Goal: Task Accomplishment & Management: Complete application form

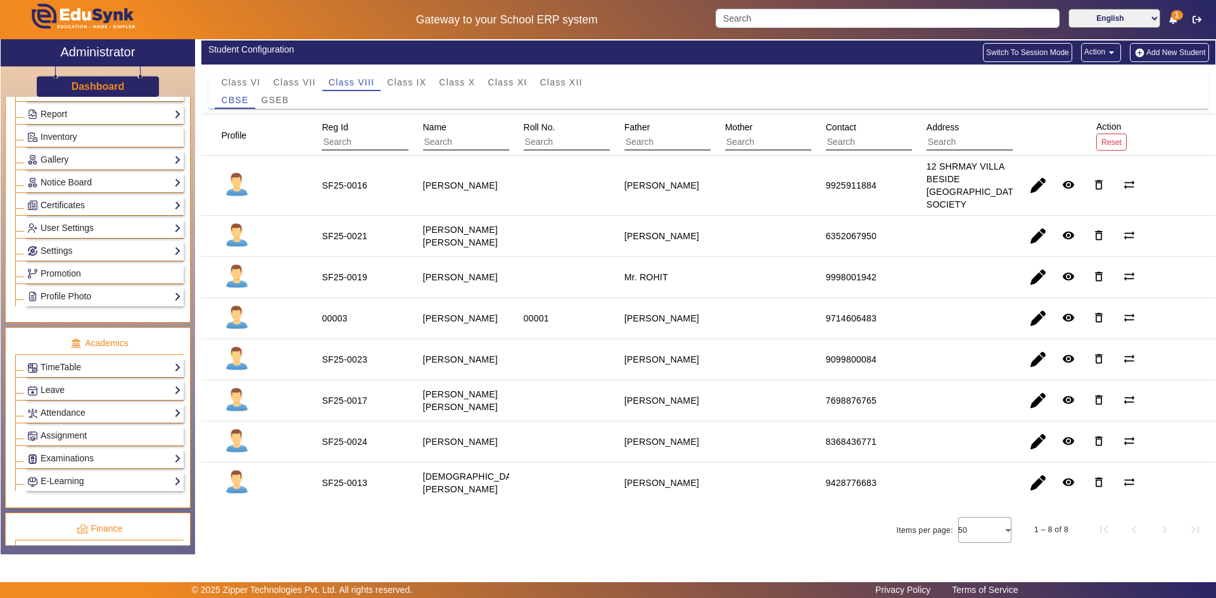
scroll to position [253, 0]
click at [61, 462] on link "Examinations" at bounding box center [104, 457] width 154 height 15
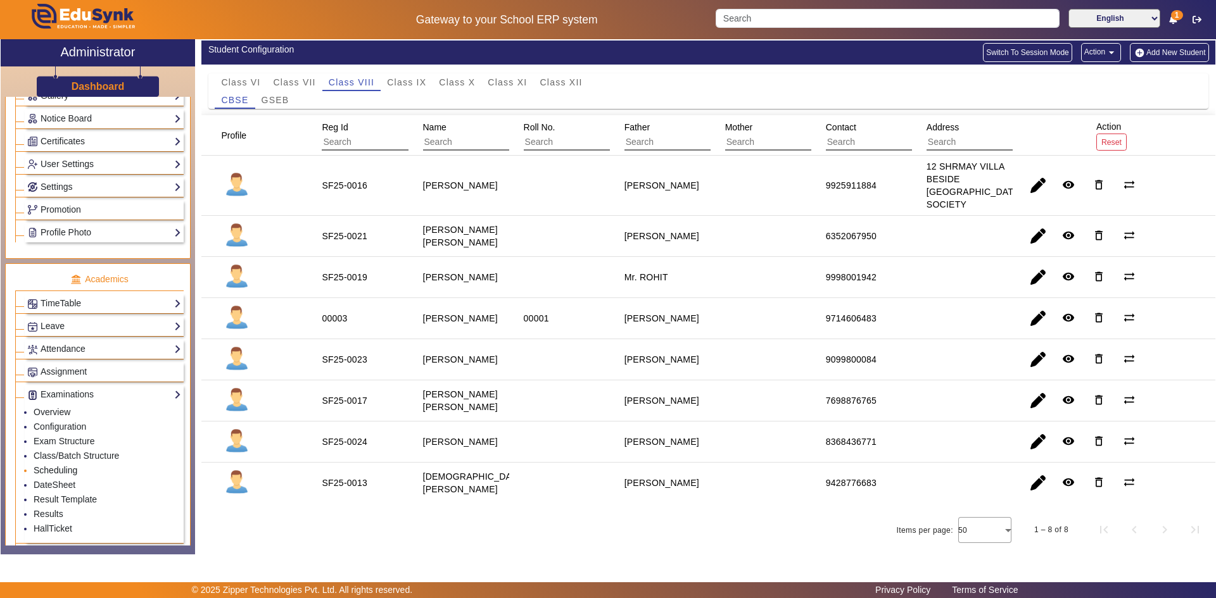
scroll to position [317, 0]
click at [42, 511] on link "Results" at bounding box center [49, 514] width 30 height 10
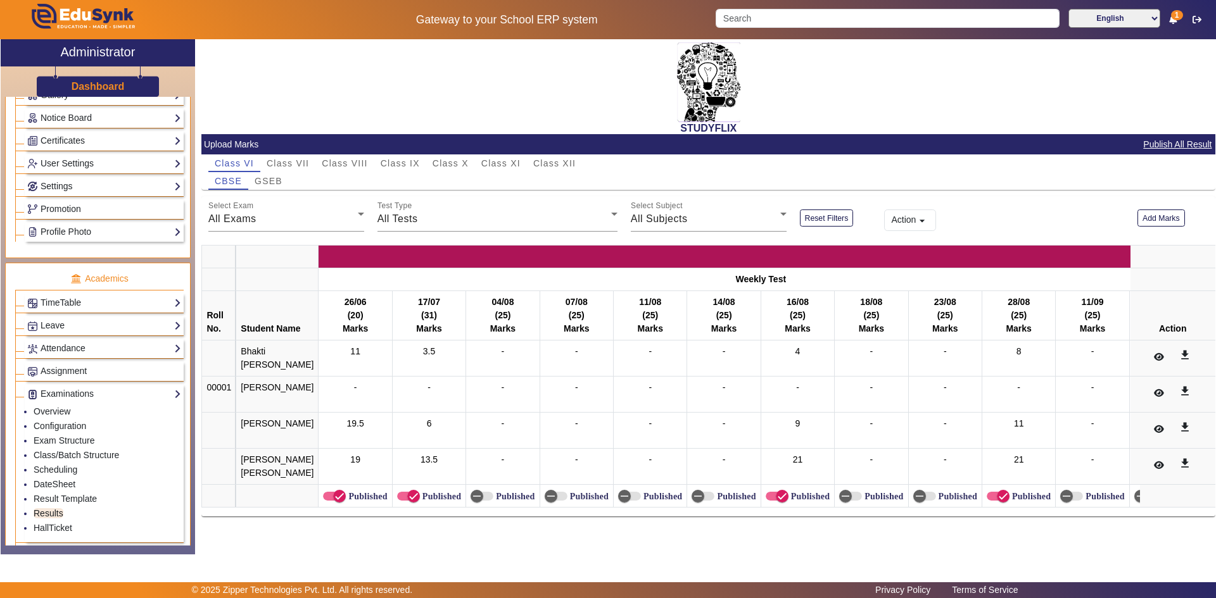
scroll to position [8, 0]
click at [414, 159] on span "Class IX" at bounding box center [400, 163] width 39 height 9
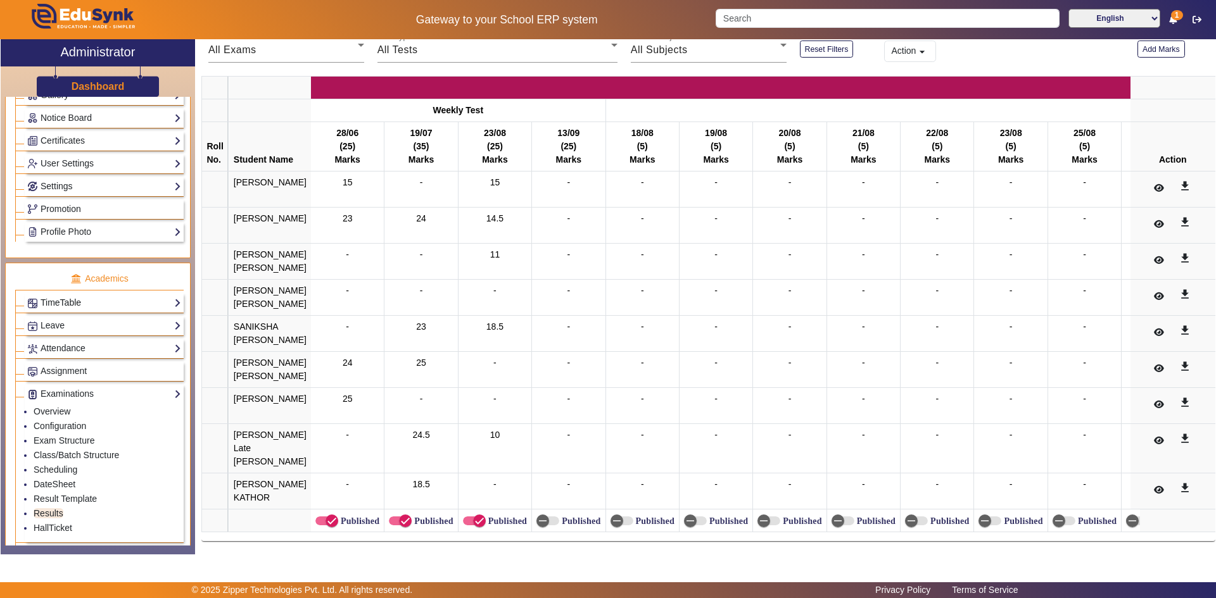
scroll to position [0, 0]
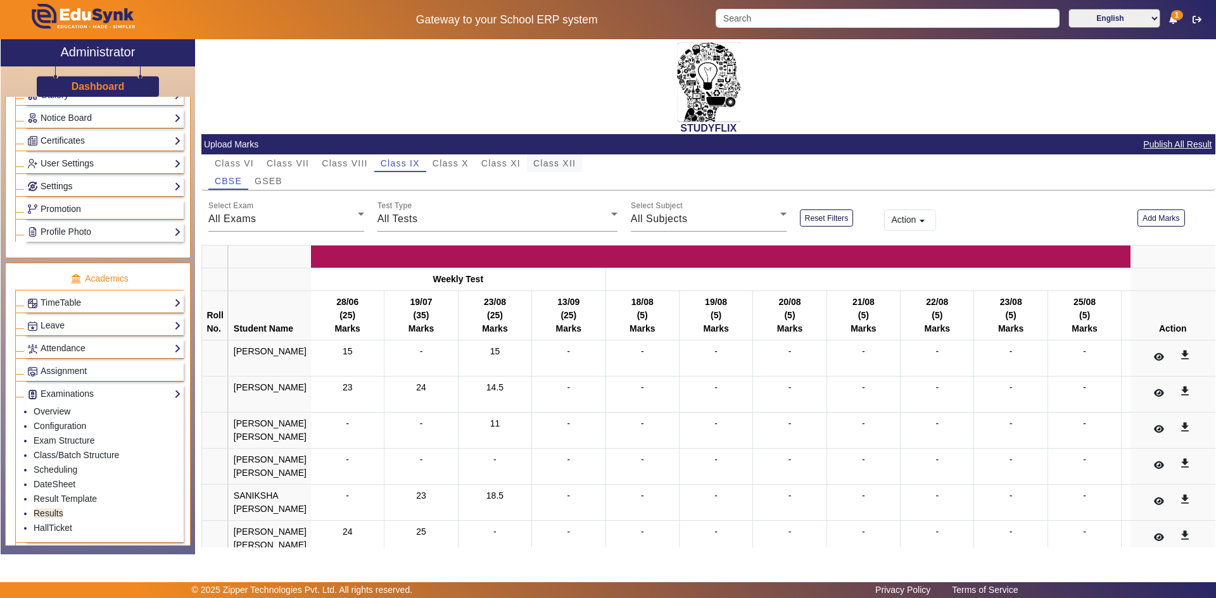
click at [557, 157] on span "Class XII" at bounding box center [554, 164] width 42 height 18
click at [548, 163] on span "Class XII" at bounding box center [554, 163] width 42 height 9
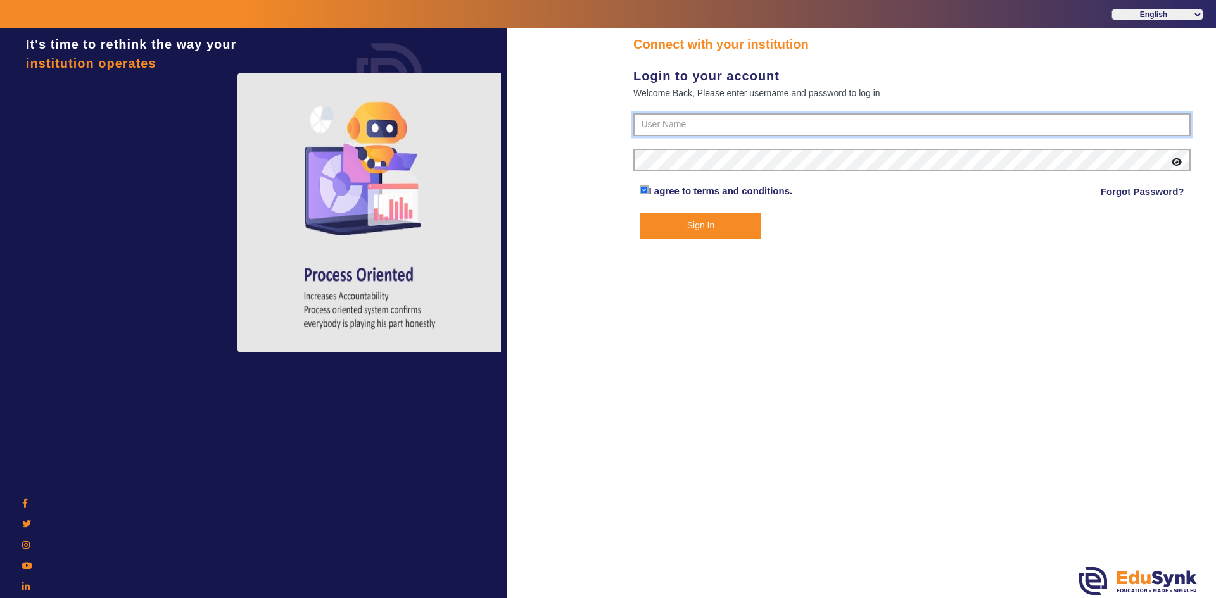
type input "6354922771"
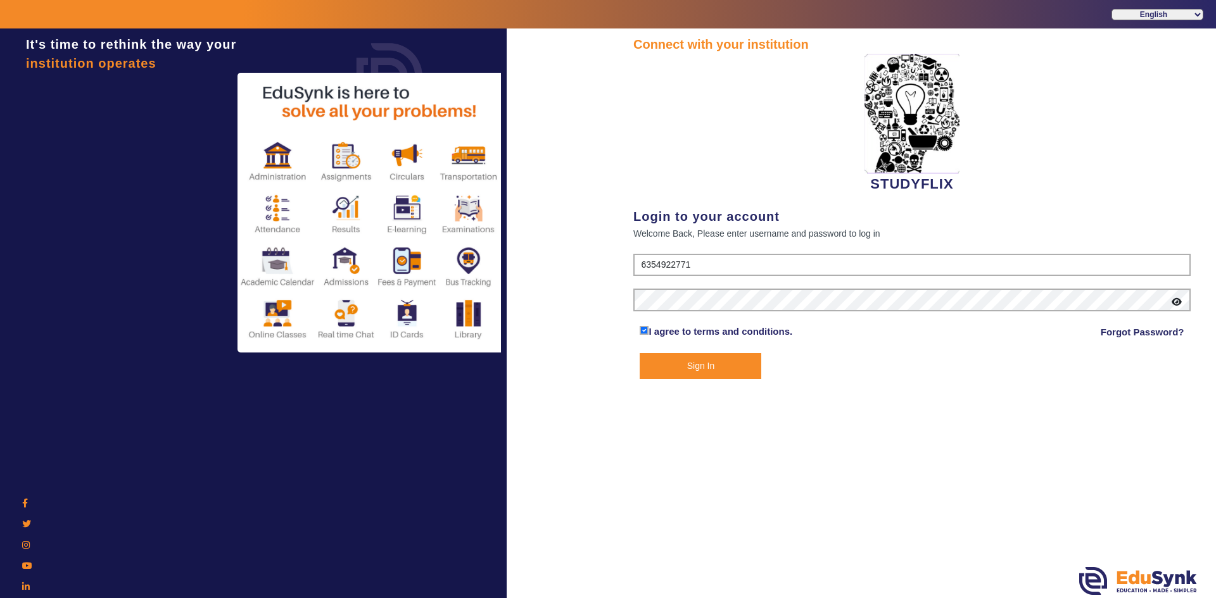
click at [655, 373] on button "Sign In" at bounding box center [701, 366] width 122 height 26
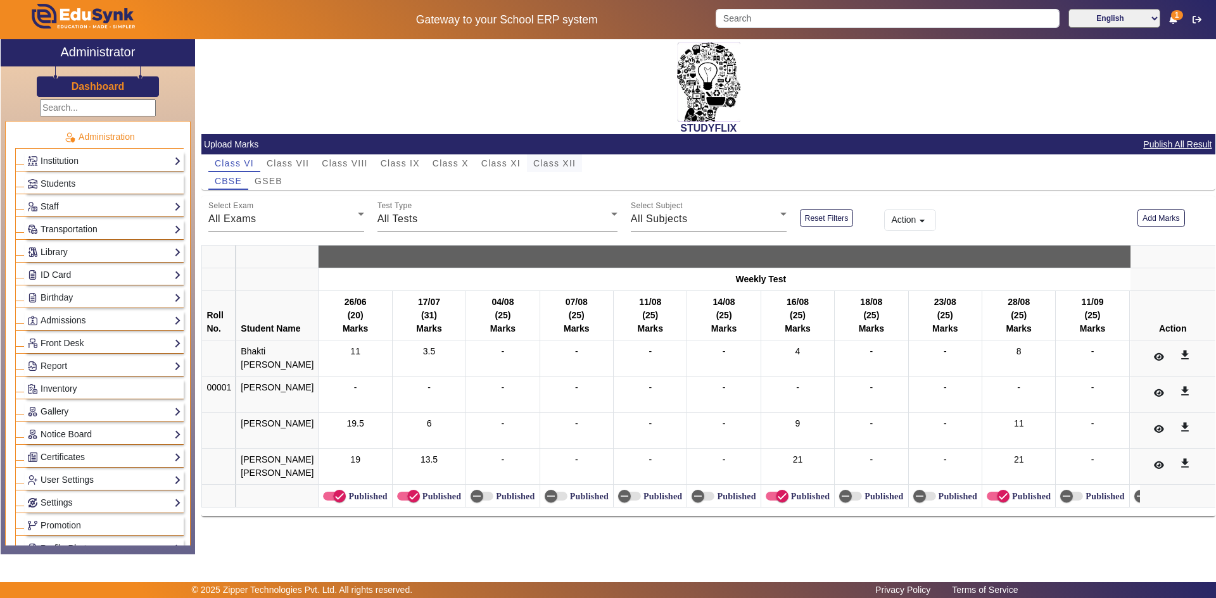
click at [555, 165] on span "Class XII" at bounding box center [554, 163] width 42 height 9
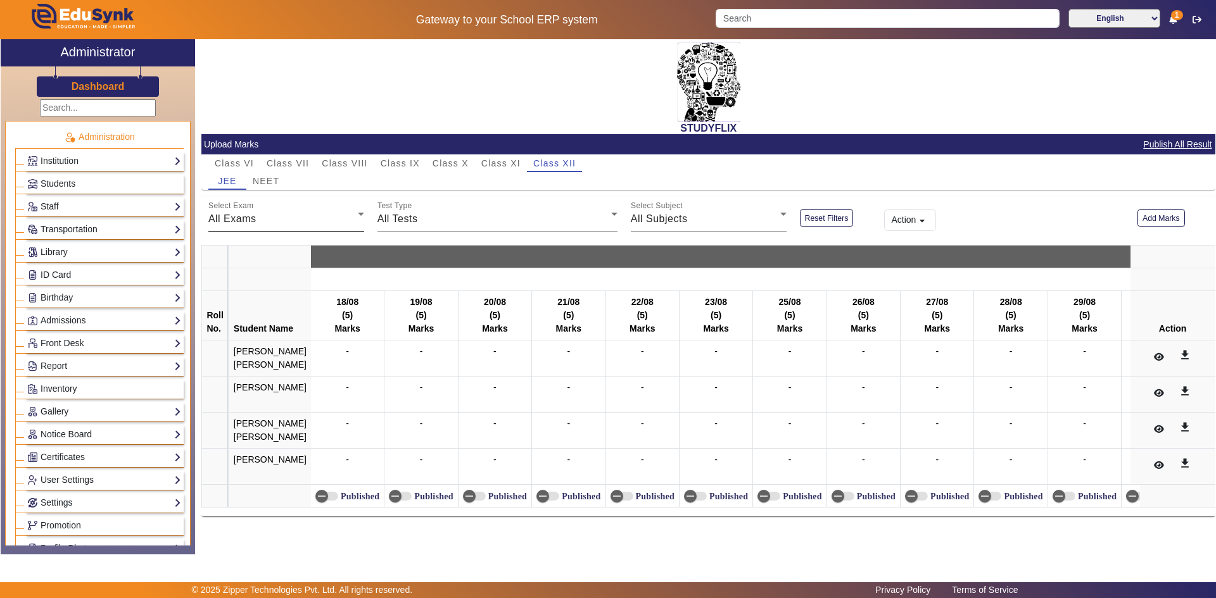
click at [303, 224] on div "All Exams" at bounding box center [282, 219] width 149 height 15
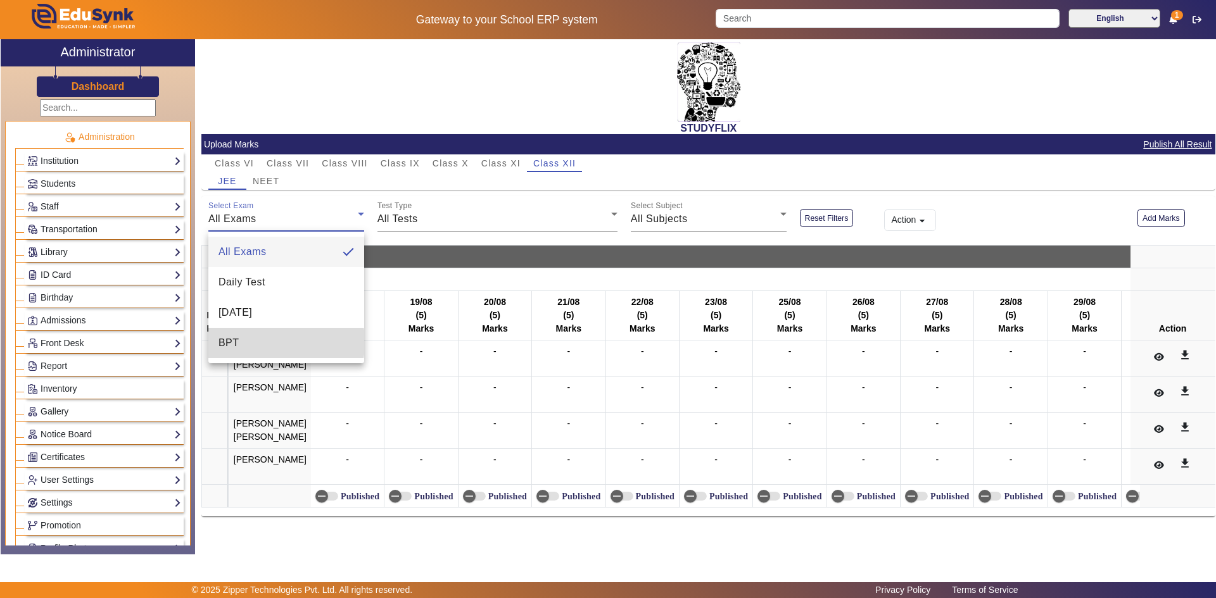
click at [252, 343] on mat-option "BPT" at bounding box center [286, 343] width 156 height 30
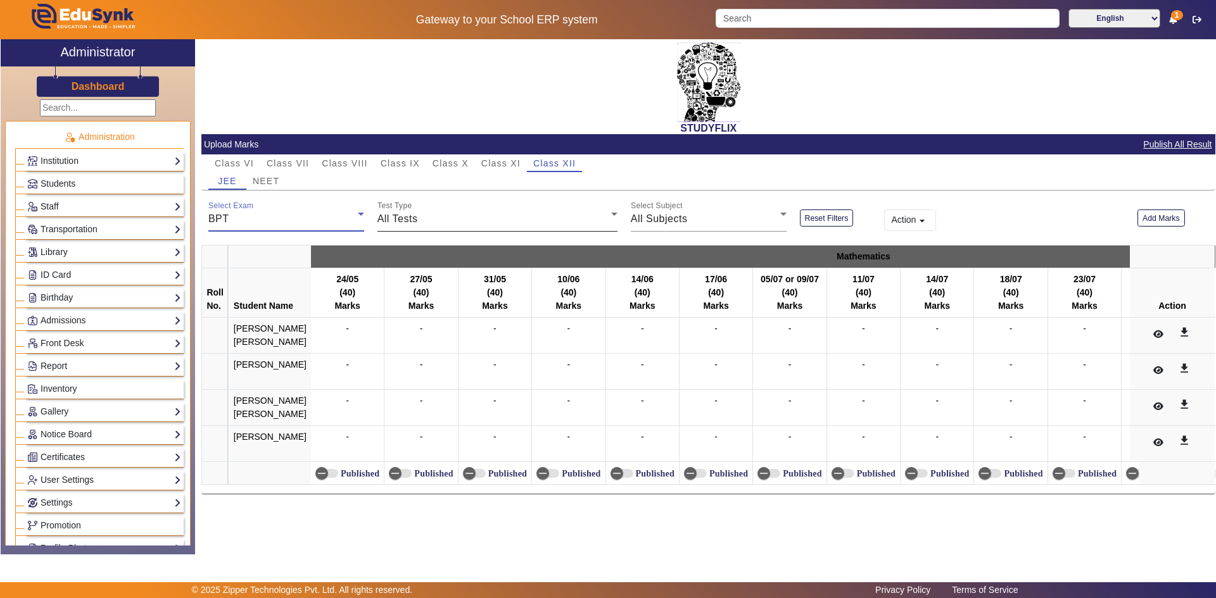
click at [403, 208] on mat-label "Test Type" at bounding box center [394, 206] width 35 height 8
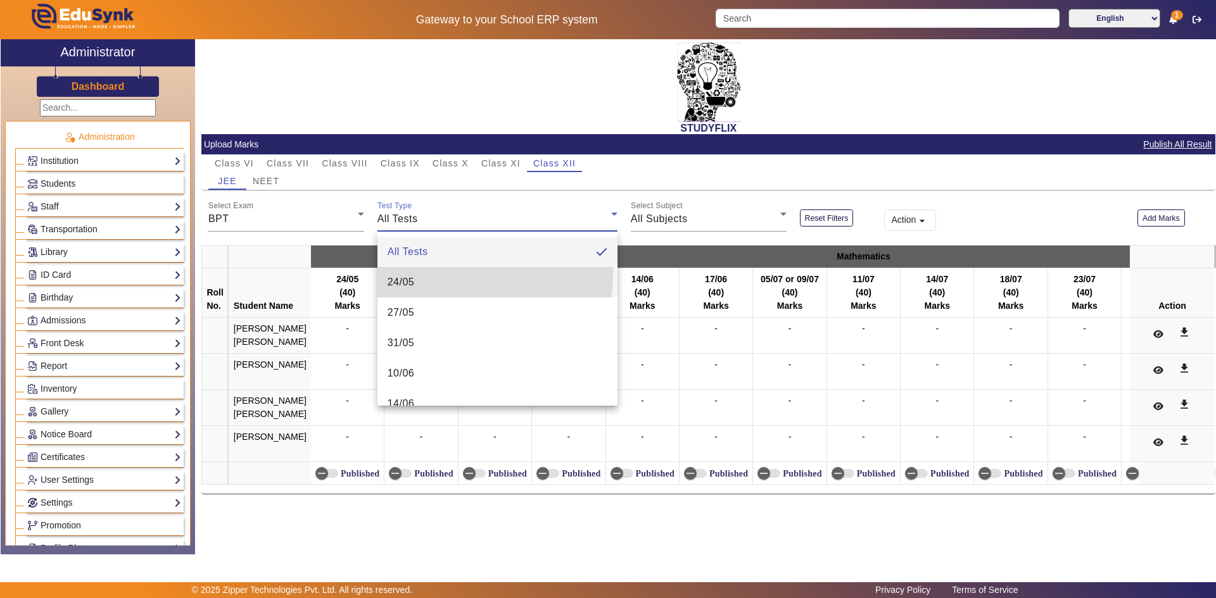
click at [421, 272] on mat-option "24/05" at bounding box center [497, 282] width 240 height 30
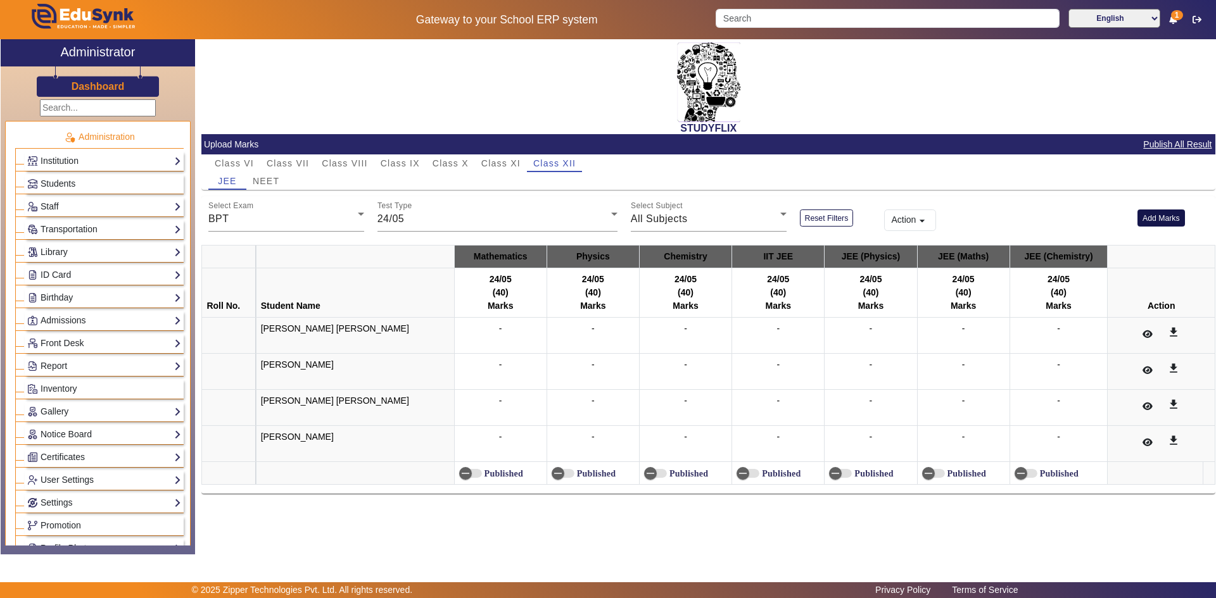
click at [1172, 220] on button "Add Marks" at bounding box center [1160, 218] width 47 height 17
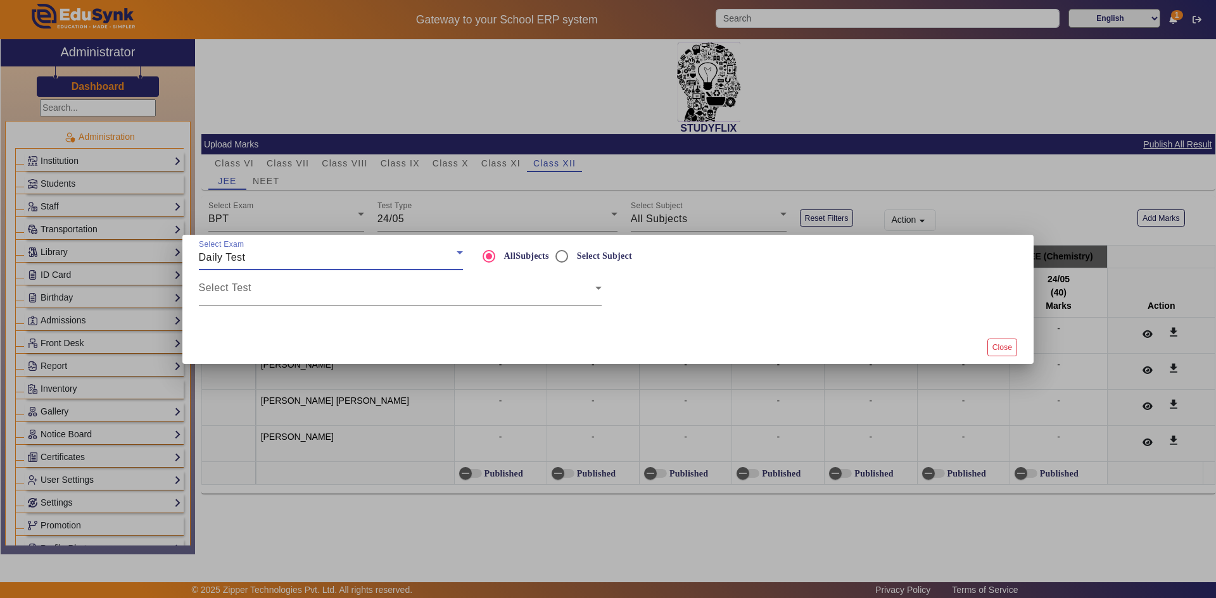
click at [239, 257] on span "Daily Test" at bounding box center [222, 257] width 47 height 11
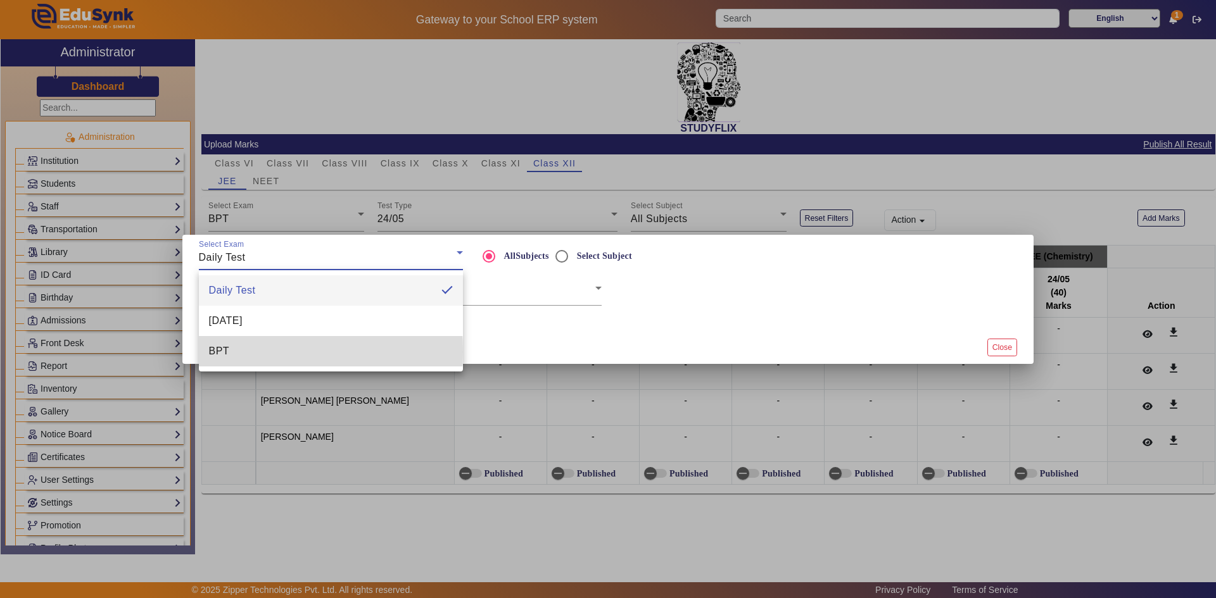
click at [227, 352] on span "BPT" at bounding box center [219, 351] width 21 height 15
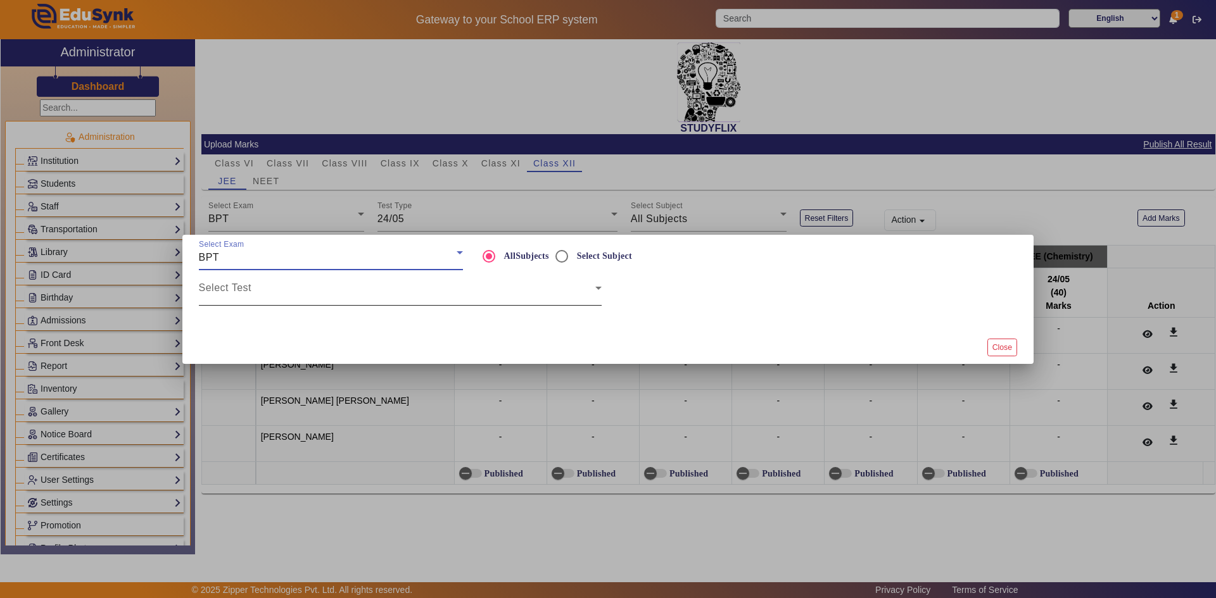
click at [251, 284] on div "Select Test" at bounding box center [400, 287] width 403 height 35
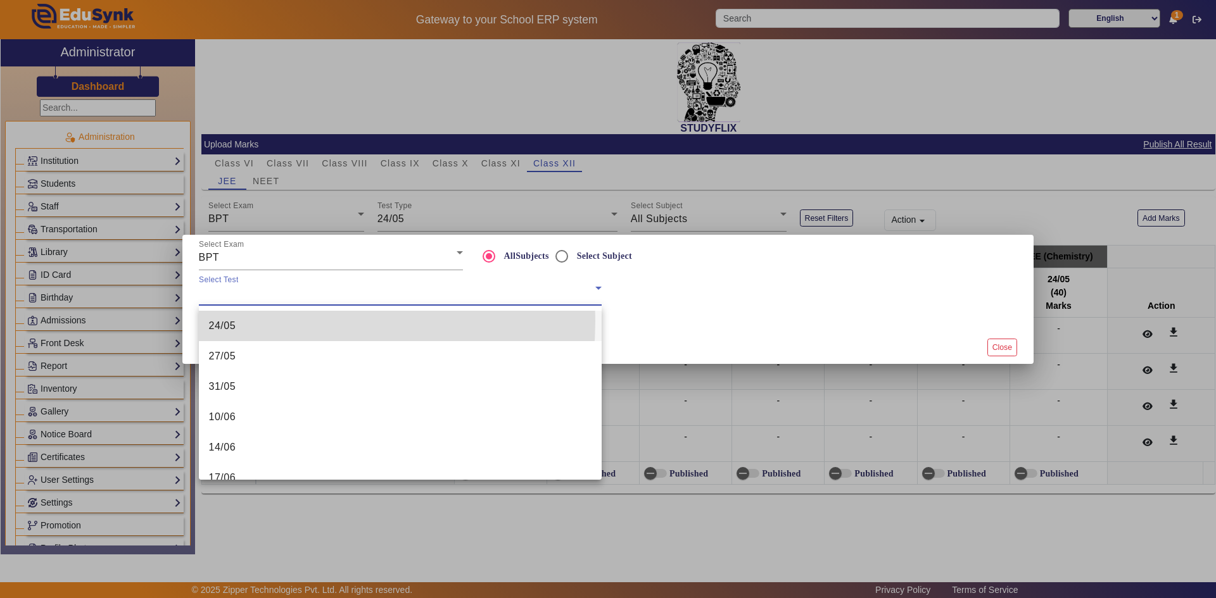
click at [239, 320] on mat-option "24/05" at bounding box center [400, 326] width 403 height 30
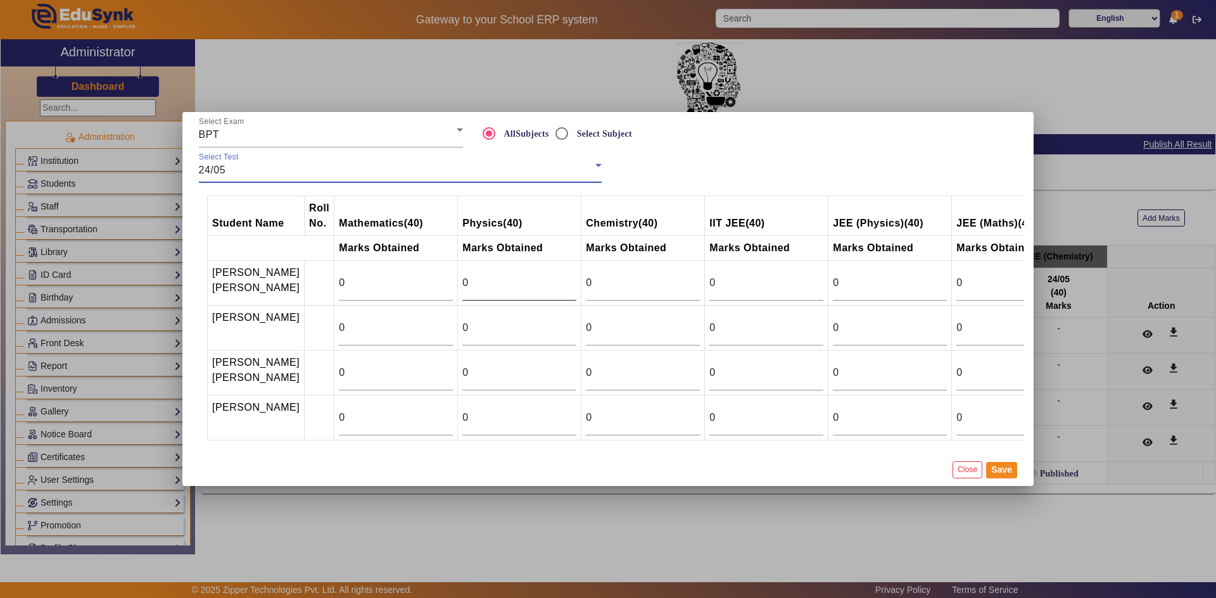
click at [462, 275] on input "0" at bounding box center [519, 282] width 114 height 15
drag, startPoint x: 455, startPoint y: 270, endPoint x: 434, endPoint y: 276, distance: 22.4
click at [434, 276] on tr "[PERSON_NAME] bhai [PERSON_NAME] 0 0 0 0 0 0 0" at bounding box center [703, 283] width 991 height 45
type input "5"
drag, startPoint x: 459, startPoint y: 316, endPoint x: 436, endPoint y: 319, distance: 22.4
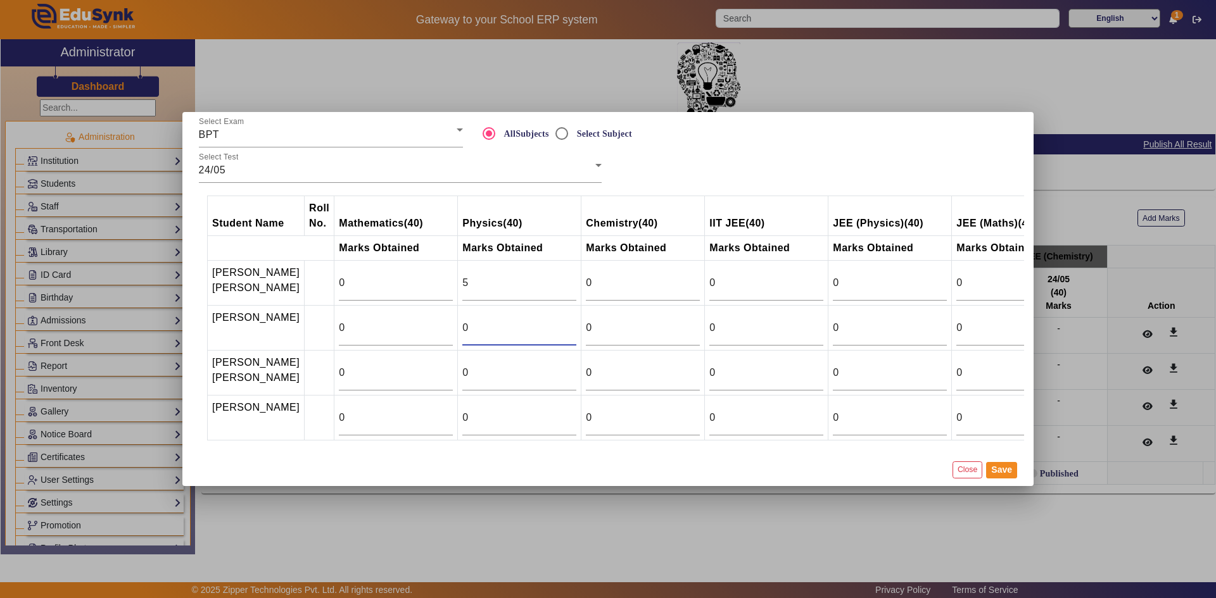
click at [458, 319] on td "0" at bounding box center [519, 328] width 123 height 45
type input "7"
click at [462, 365] on input "0" at bounding box center [519, 372] width 114 height 15
drag, startPoint x: 453, startPoint y: 358, endPoint x: 433, endPoint y: 361, distance: 20.5
click at [433, 361] on tr "[PERSON_NAME] [PERSON_NAME] 0 0 0 0 0 0 0" at bounding box center [703, 373] width 991 height 45
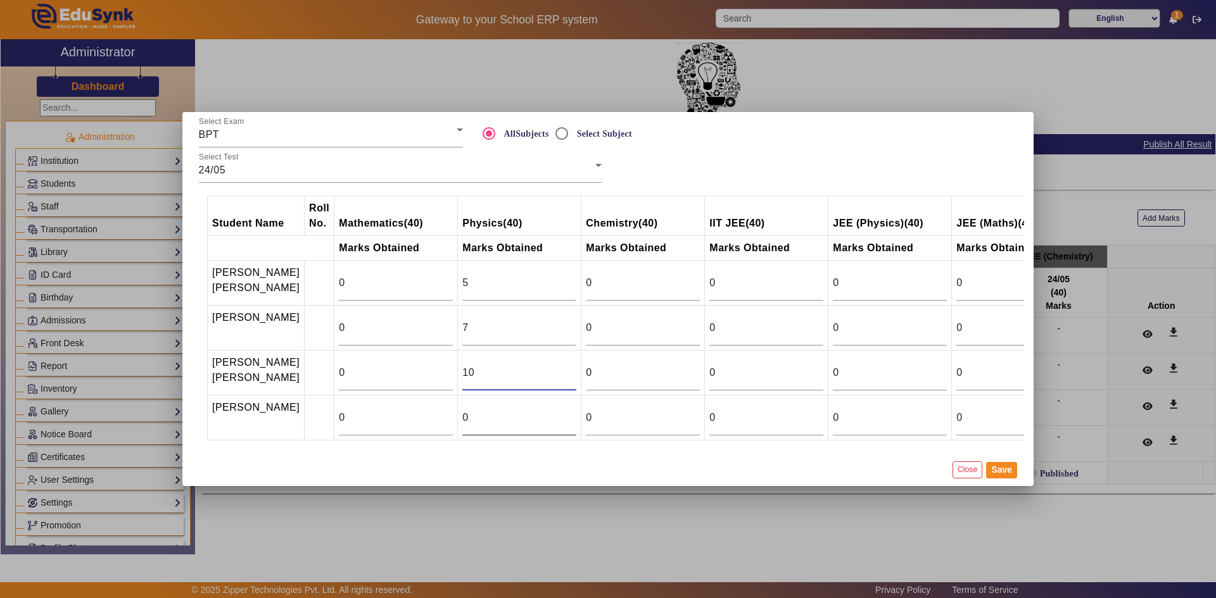
type input "10"
drag, startPoint x: 457, startPoint y: 414, endPoint x: 438, endPoint y: 415, distance: 19.7
click at [458, 415] on td "0" at bounding box center [519, 418] width 123 height 45
type input "23"
click at [992, 479] on button "Save" at bounding box center [1001, 470] width 31 height 16
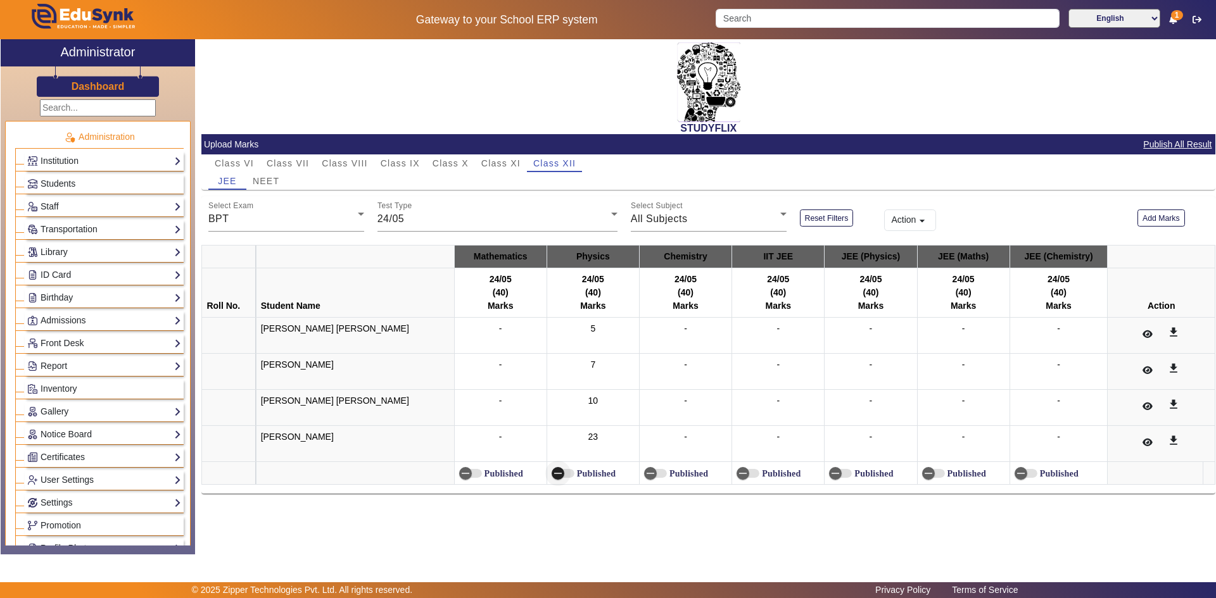
click at [552, 473] on icon "button" at bounding box center [557, 473] width 11 height 11
click at [430, 220] on div "24/05" at bounding box center [494, 219] width 234 height 15
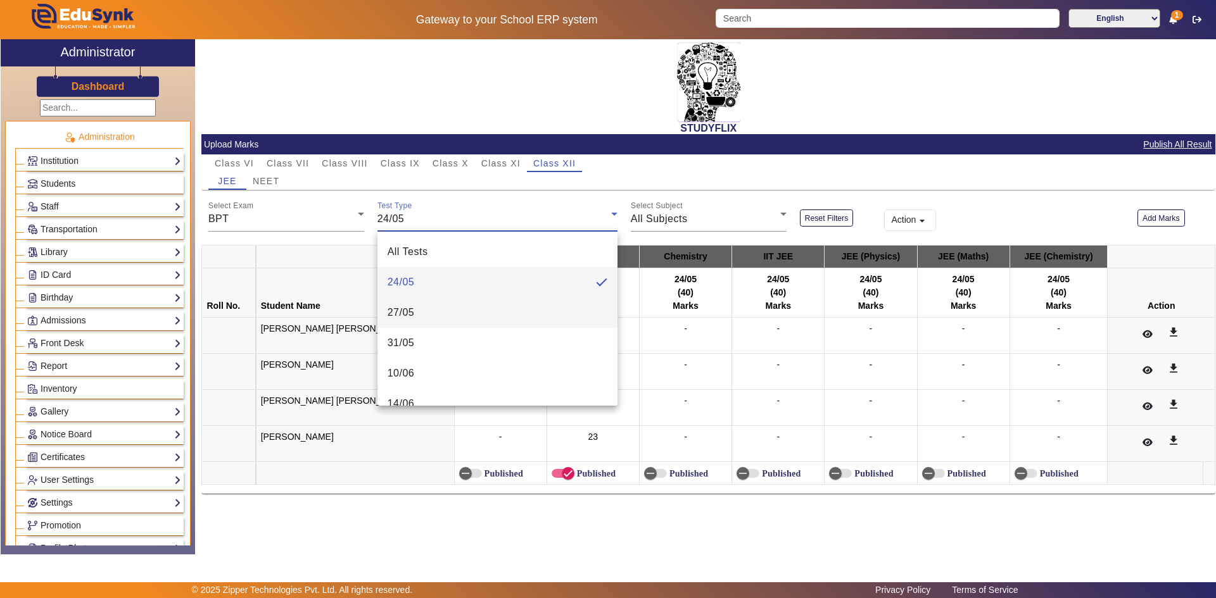
click at [419, 308] on mat-option "27/05" at bounding box center [497, 313] width 240 height 30
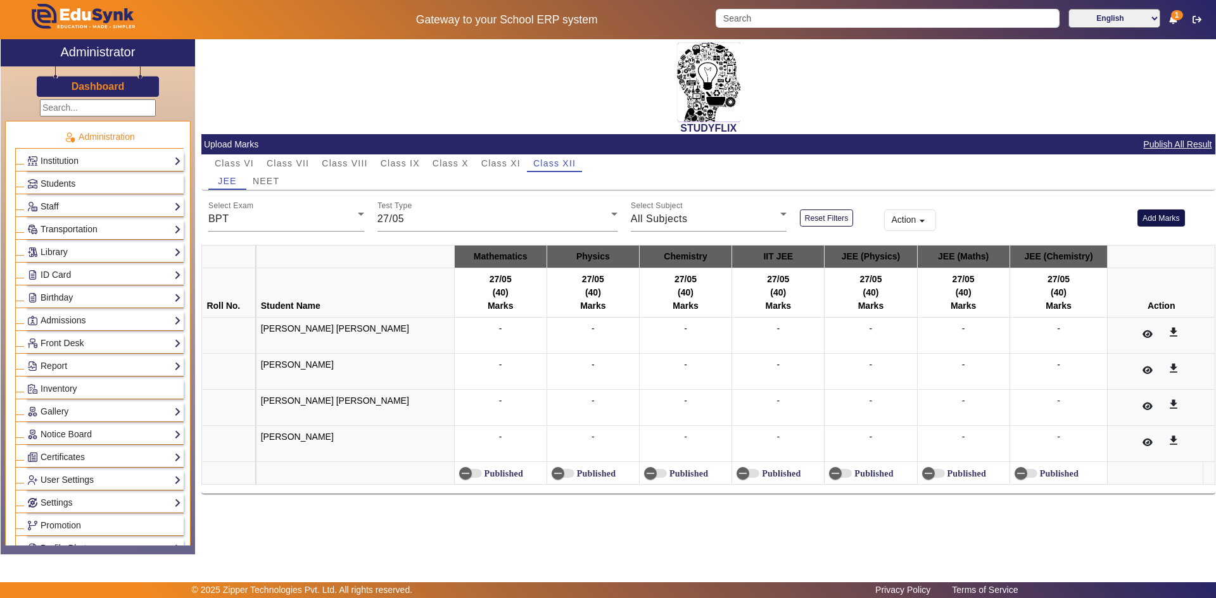
click at [1168, 219] on button "Add Marks" at bounding box center [1160, 218] width 47 height 17
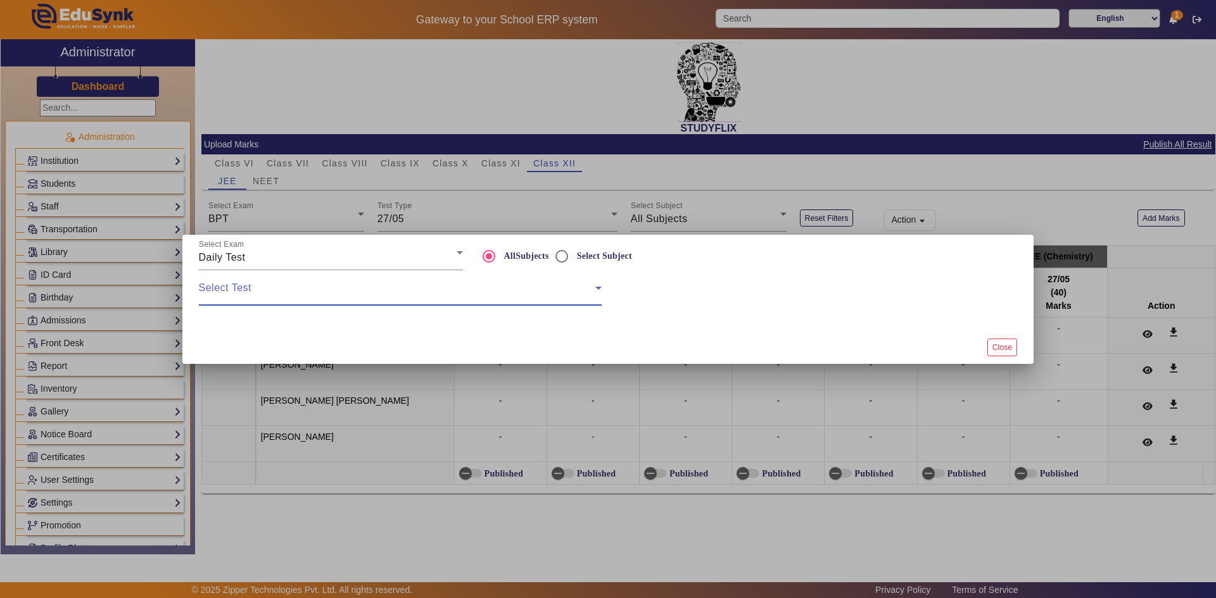
click at [517, 289] on span at bounding box center [397, 293] width 396 height 15
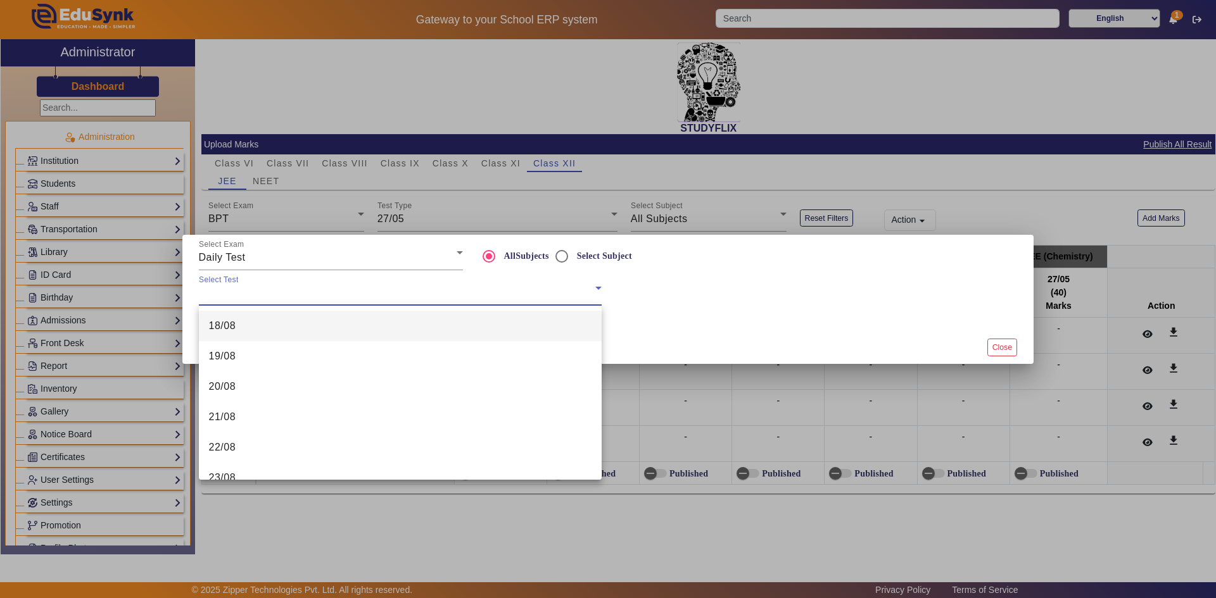
click at [256, 255] on div at bounding box center [608, 299] width 1216 height 598
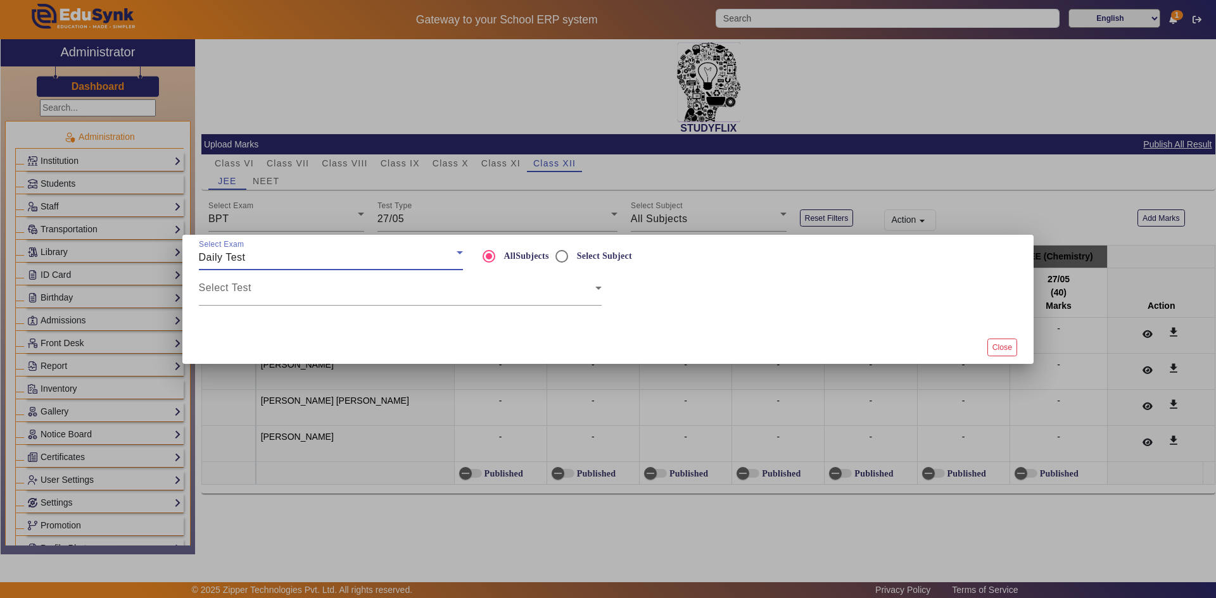
click at [256, 255] on div "Daily Test" at bounding box center [328, 257] width 258 height 15
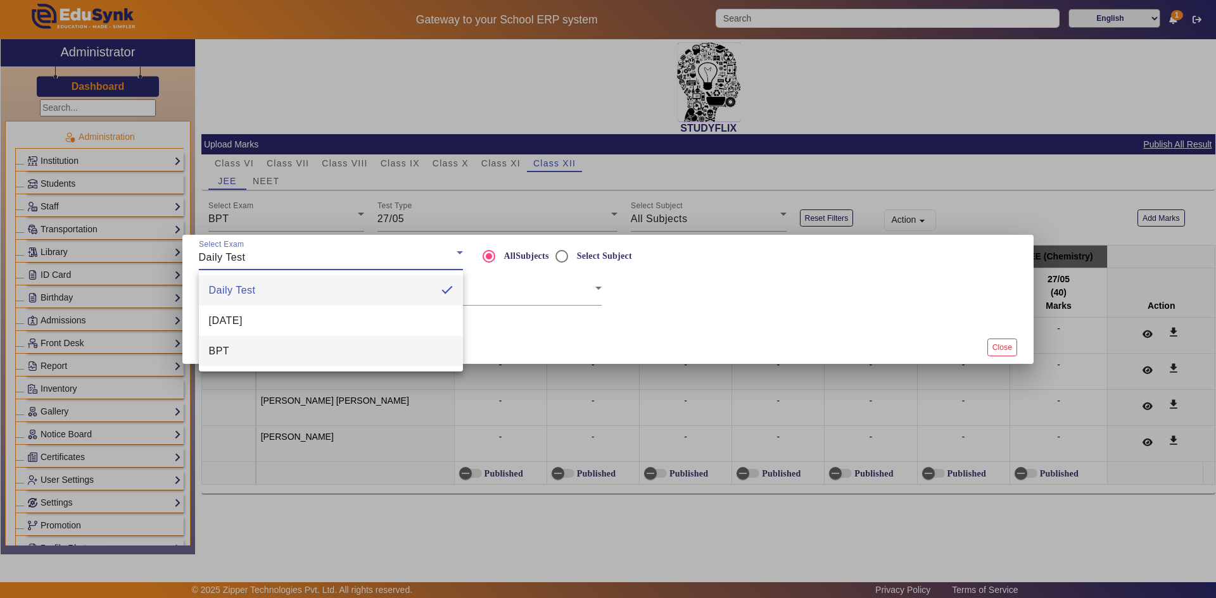
click at [237, 350] on mat-option "BPT" at bounding box center [331, 351] width 264 height 30
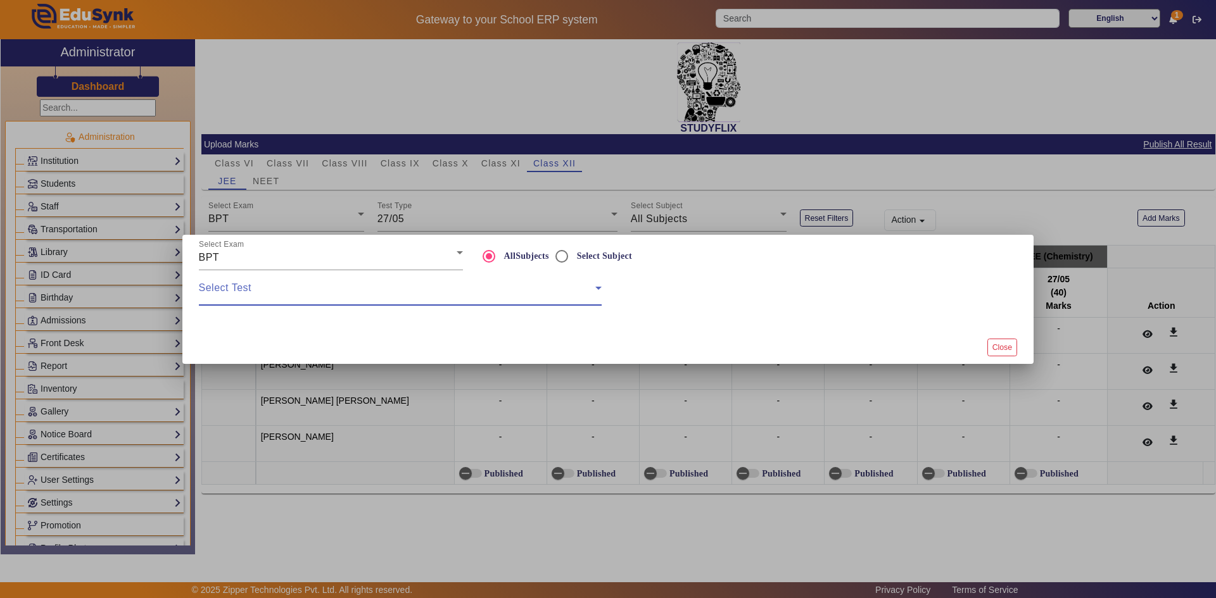
click at [272, 289] on span at bounding box center [397, 293] width 396 height 15
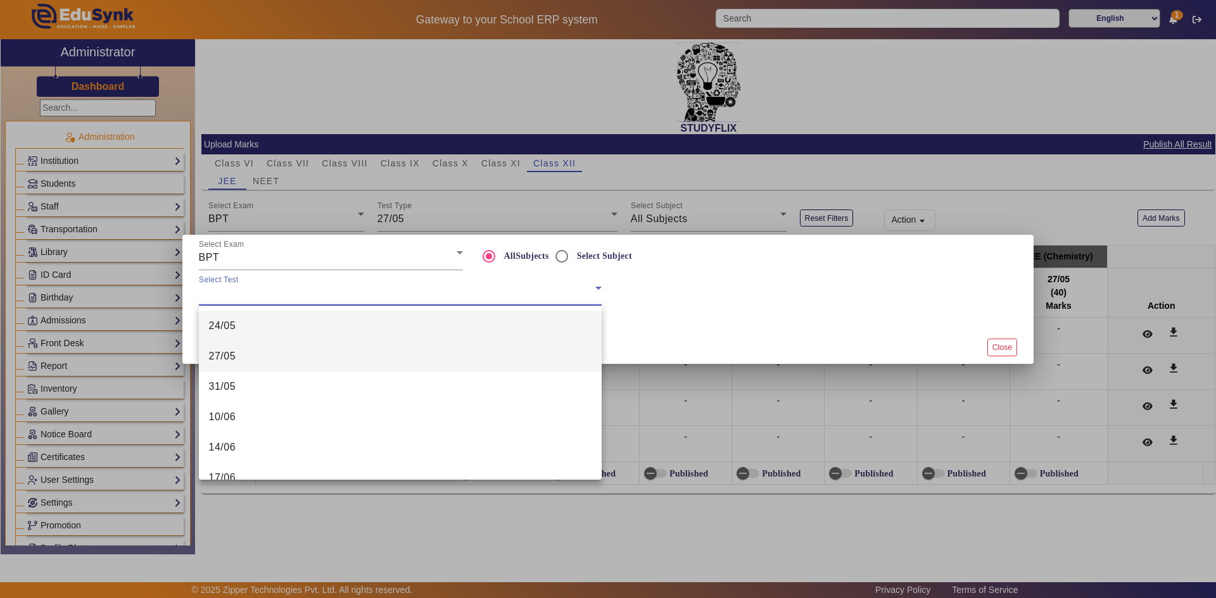
click at [259, 354] on mat-option "27/05" at bounding box center [400, 356] width 403 height 30
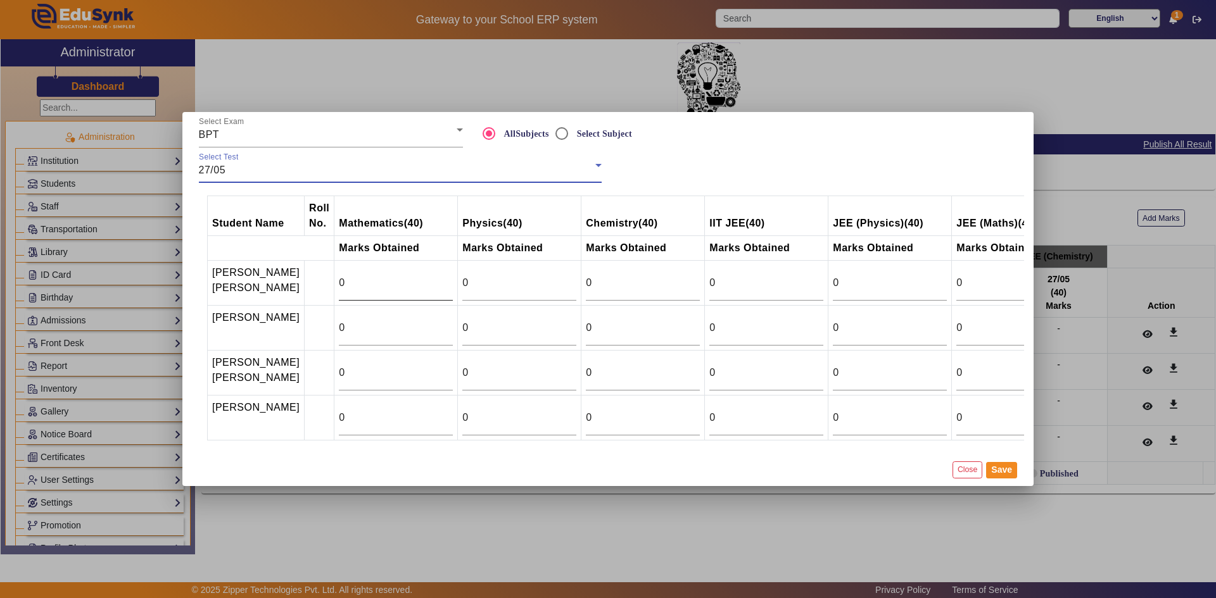
click at [343, 275] on input "0" at bounding box center [396, 282] width 114 height 15
type input "5"
click at [339, 320] on input "0" at bounding box center [396, 327] width 114 height 15
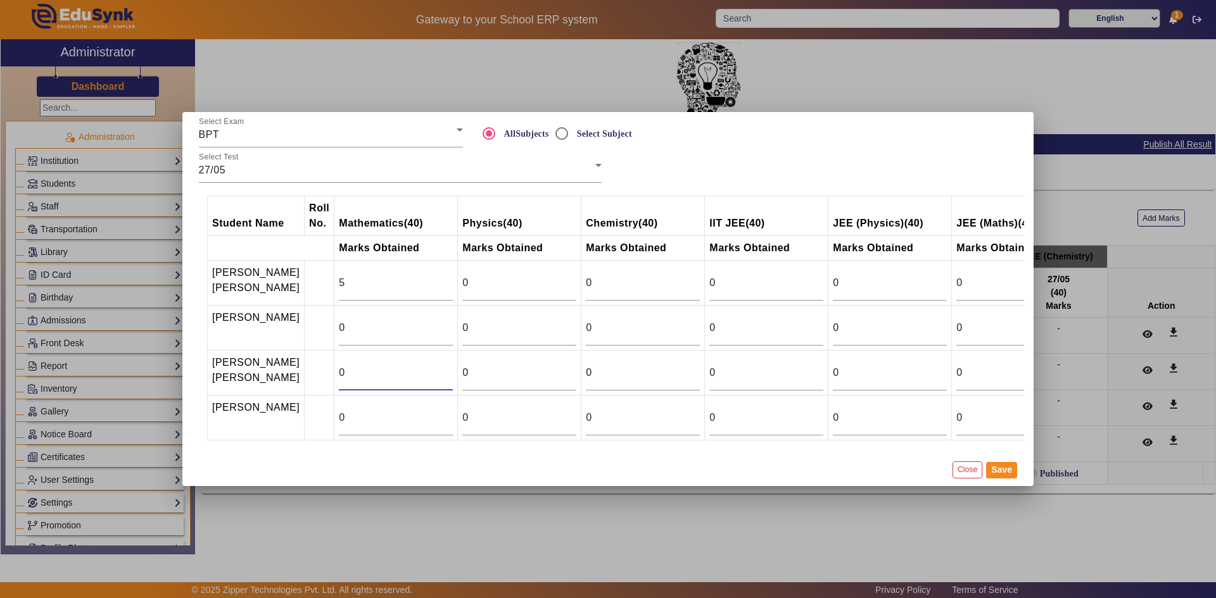
drag, startPoint x: 321, startPoint y: 360, endPoint x: 311, endPoint y: 360, distance: 10.1
click at [334, 360] on td "0" at bounding box center [395, 373] width 123 height 45
type input "18"
drag, startPoint x: 320, startPoint y: 414, endPoint x: 298, endPoint y: 417, distance: 22.4
click at [298, 417] on tr "Shivoham [PERSON_NAME] 0 0 0 0 0 0 0" at bounding box center [703, 418] width 991 height 45
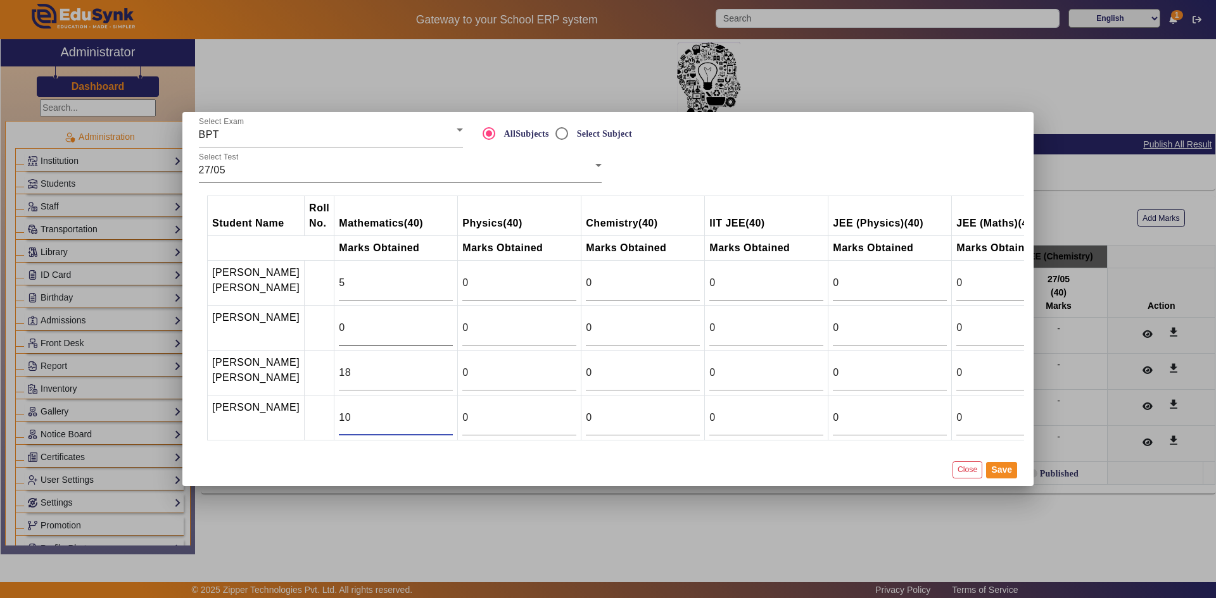
type input "10"
drag, startPoint x: 331, startPoint y: 314, endPoint x: 310, endPoint y: 315, distance: 21.5
click at [310, 315] on tr "[PERSON_NAME] 0 0 0 0 0 0 0" at bounding box center [703, 328] width 991 height 45
type input "16"
click at [999, 479] on button "Save" at bounding box center [1001, 470] width 31 height 16
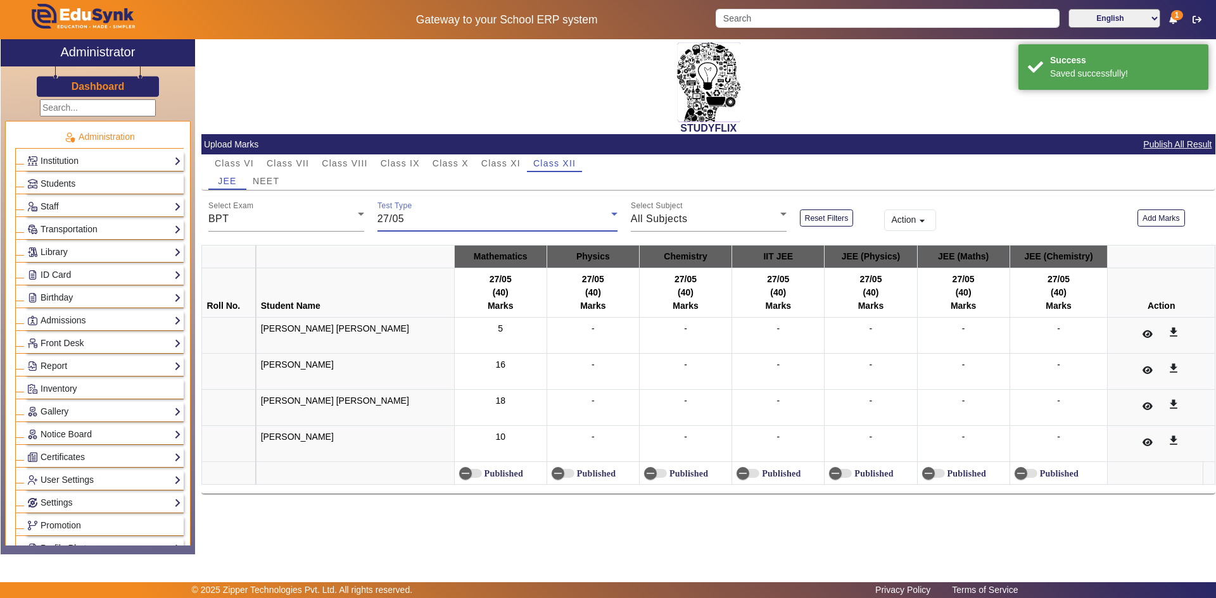
click at [406, 221] on div "27/05" at bounding box center [494, 219] width 234 height 15
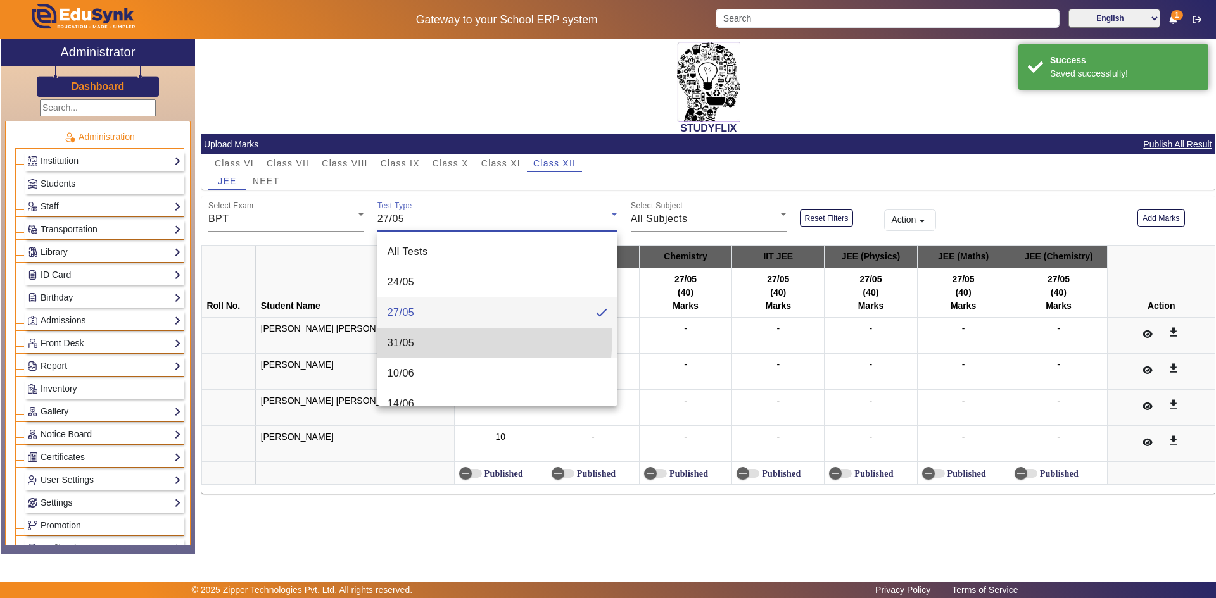
click at [396, 335] on mat-option "31/05" at bounding box center [497, 343] width 240 height 30
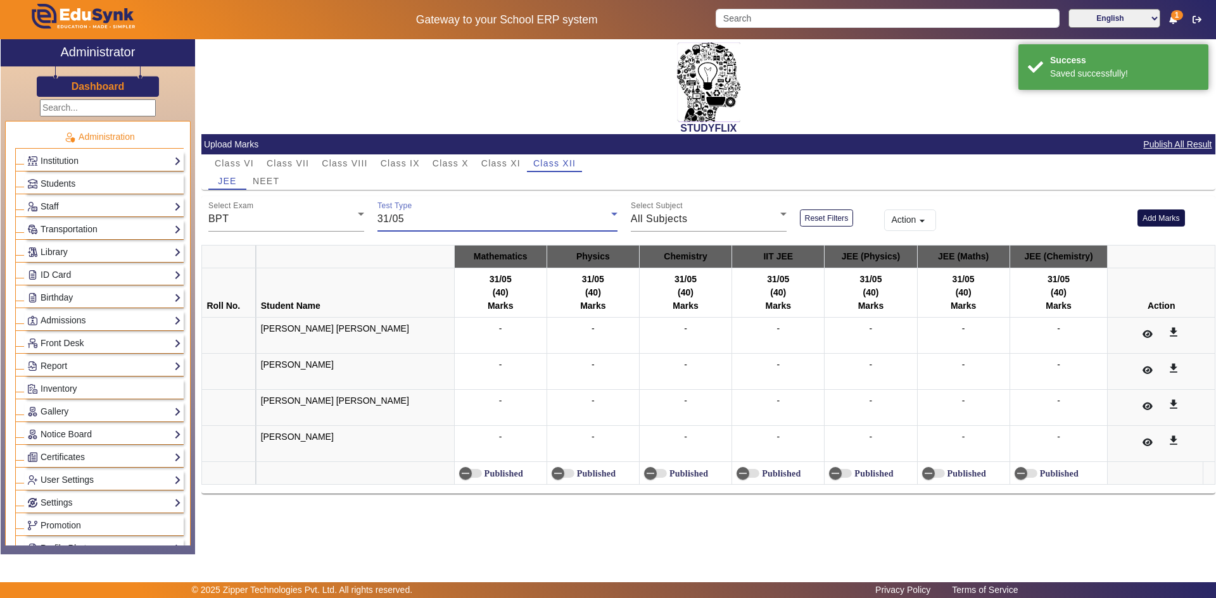
click at [1146, 218] on button "Add Marks" at bounding box center [1160, 218] width 47 height 17
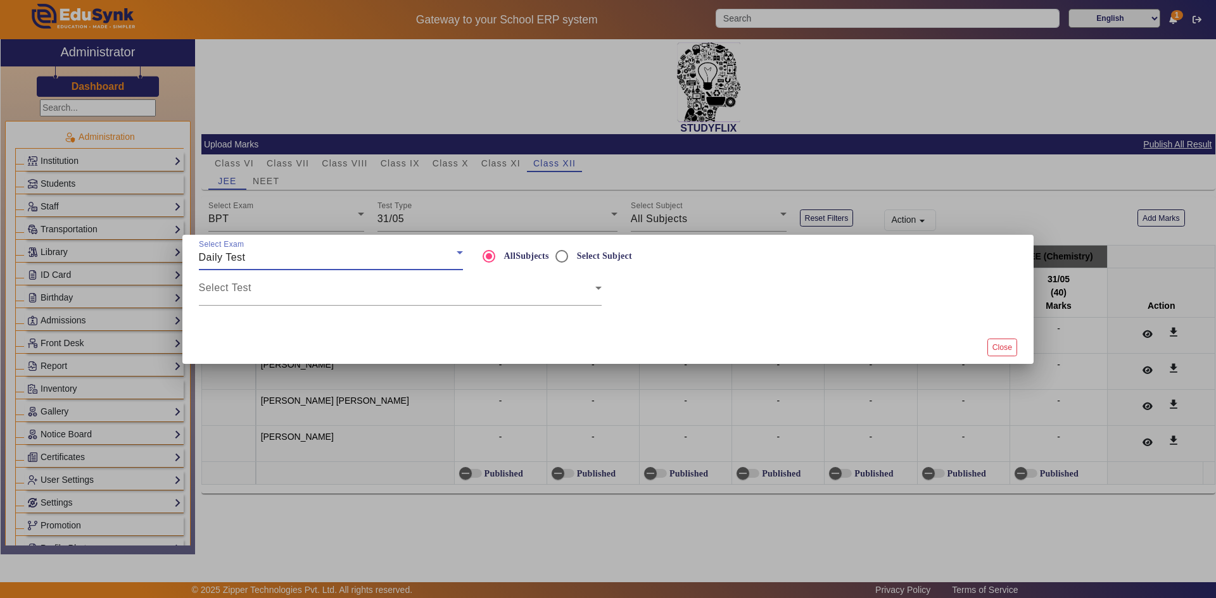
click at [270, 256] on div "Daily Test" at bounding box center [328, 257] width 258 height 15
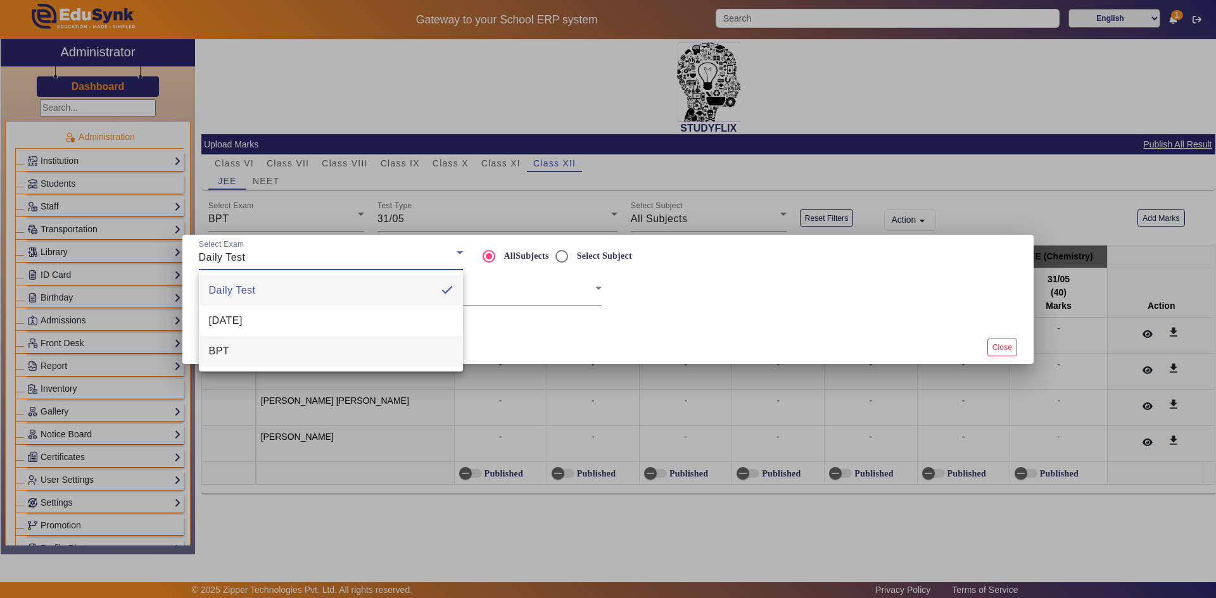
click at [245, 343] on mat-option "BPT" at bounding box center [331, 351] width 264 height 30
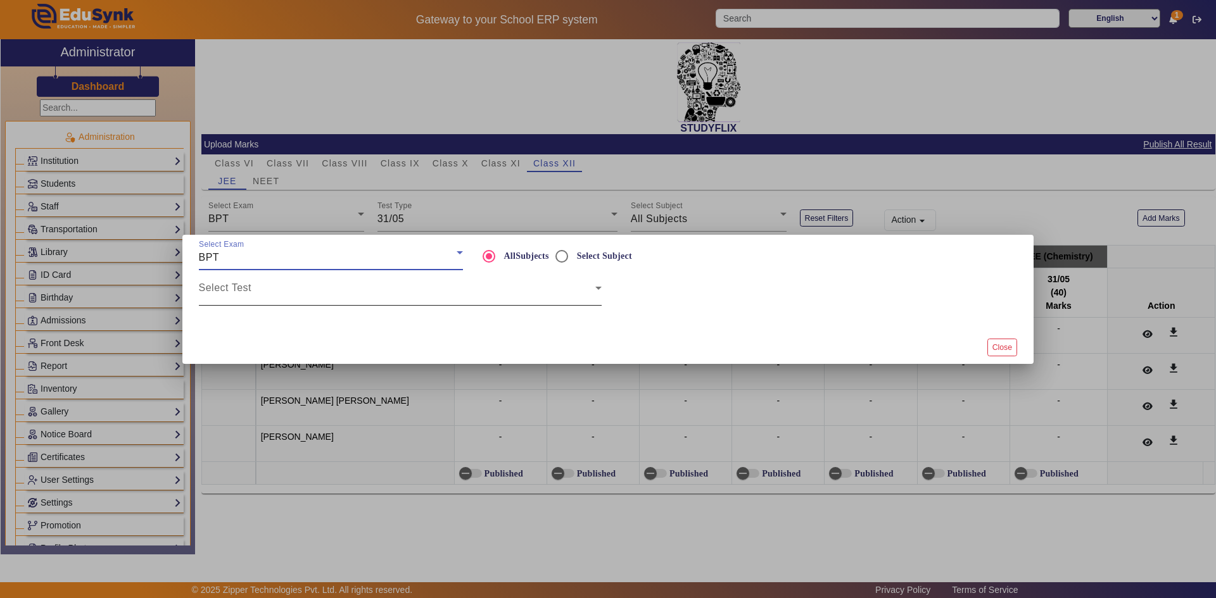
click at [256, 289] on span at bounding box center [397, 293] width 396 height 15
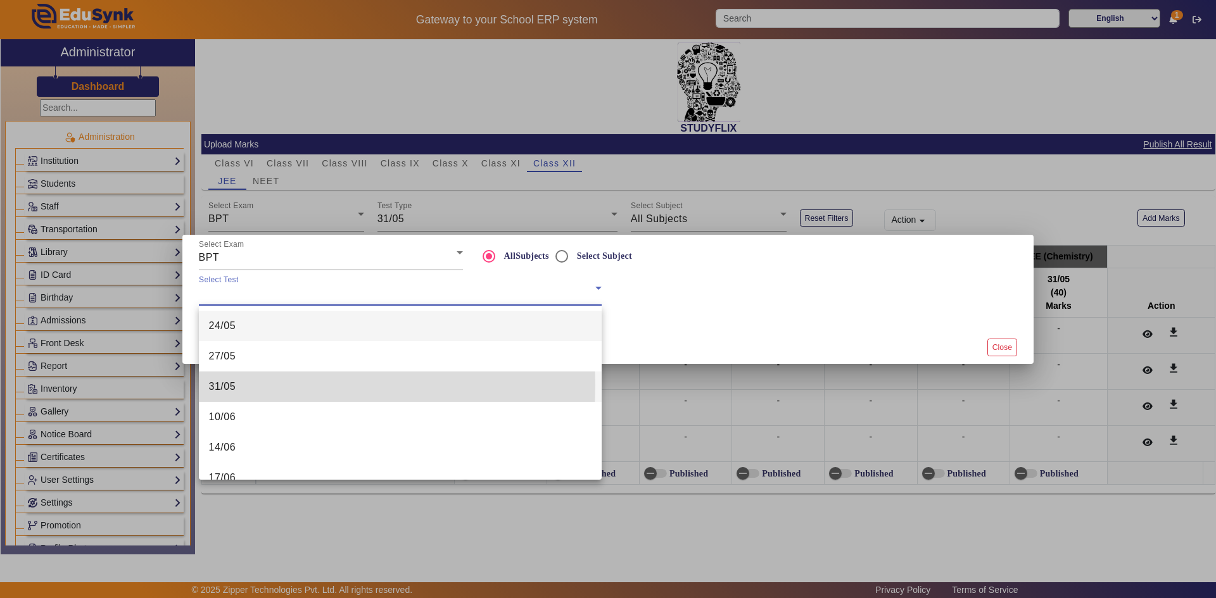
click at [240, 385] on mat-option "31/05" at bounding box center [400, 387] width 403 height 30
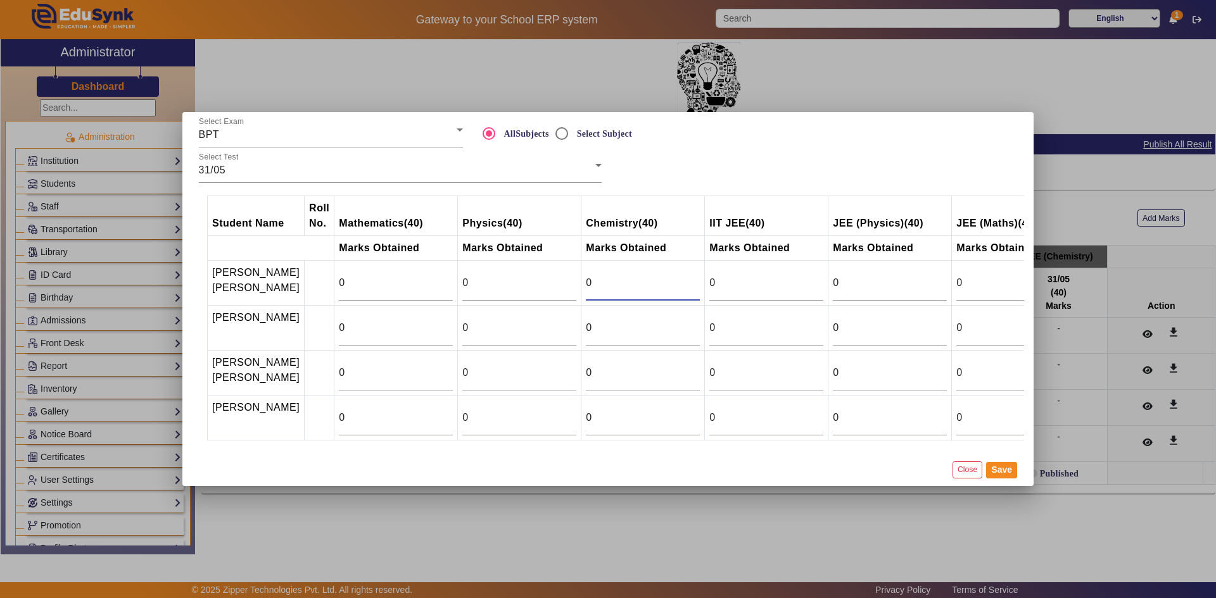
drag, startPoint x: 579, startPoint y: 268, endPoint x: 566, endPoint y: 270, distance: 14.2
click at [586, 275] on input "0" at bounding box center [643, 282] width 114 height 15
type input "19"
drag, startPoint x: 573, startPoint y: 314, endPoint x: 560, endPoint y: 320, distance: 13.3
click at [581, 320] on td "0" at bounding box center [642, 328] width 123 height 45
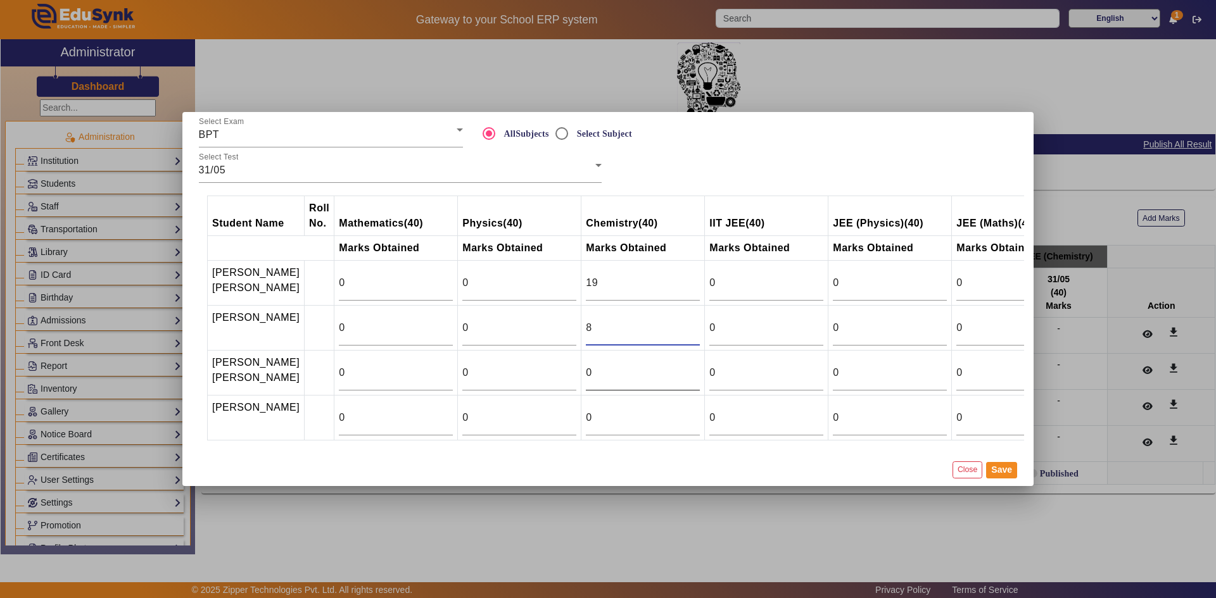
type input "8"
drag, startPoint x: 580, startPoint y: 360, endPoint x: 562, endPoint y: 362, distance: 17.8
click at [586, 365] on input "0" at bounding box center [643, 372] width 114 height 15
type input "33"
drag, startPoint x: 584, startPoint y: 413, endPoint x: 564, endPoint y: 415, distance: 20.4
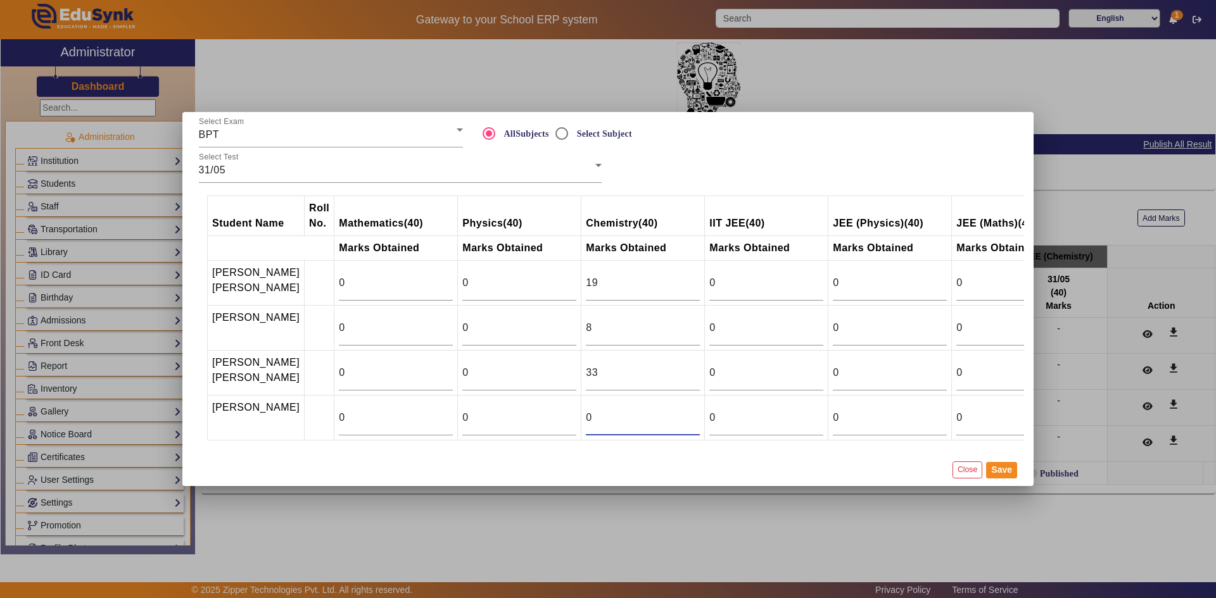
click at [586, 415] on input "0" at bounding box center [643, 417] width 114 height 15
type input "25"
click at [1003, 479] on button "Save" at bounding box center [1001, 470] width 31 height 16
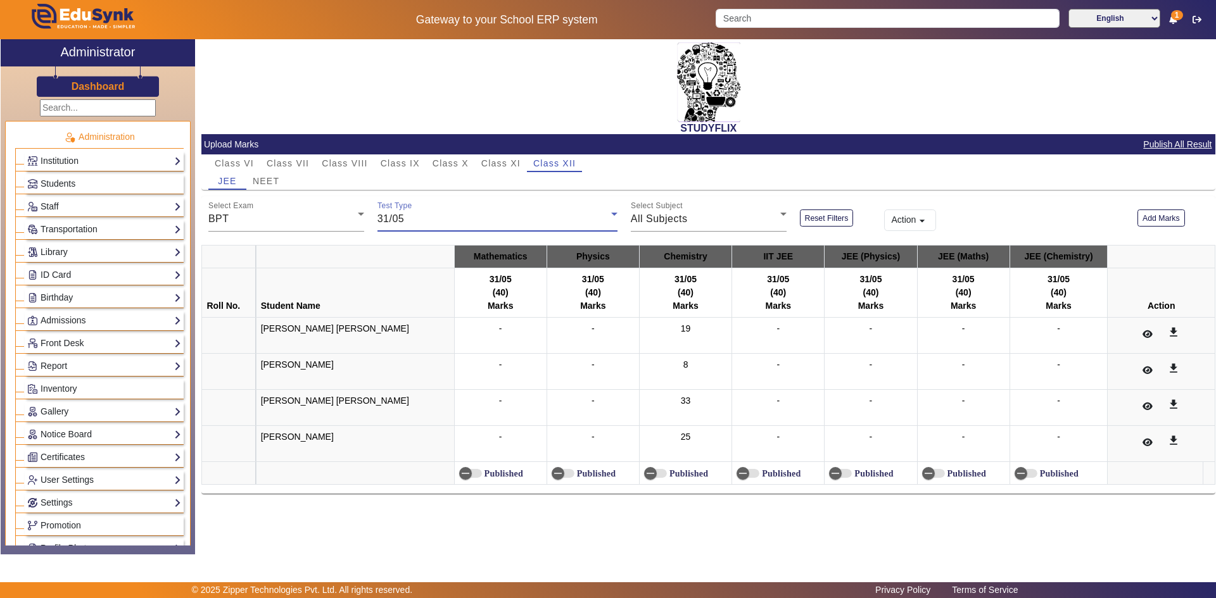
click at [586, 215] on div "31/05" at bounding box center [494, 219] width 234 height 15
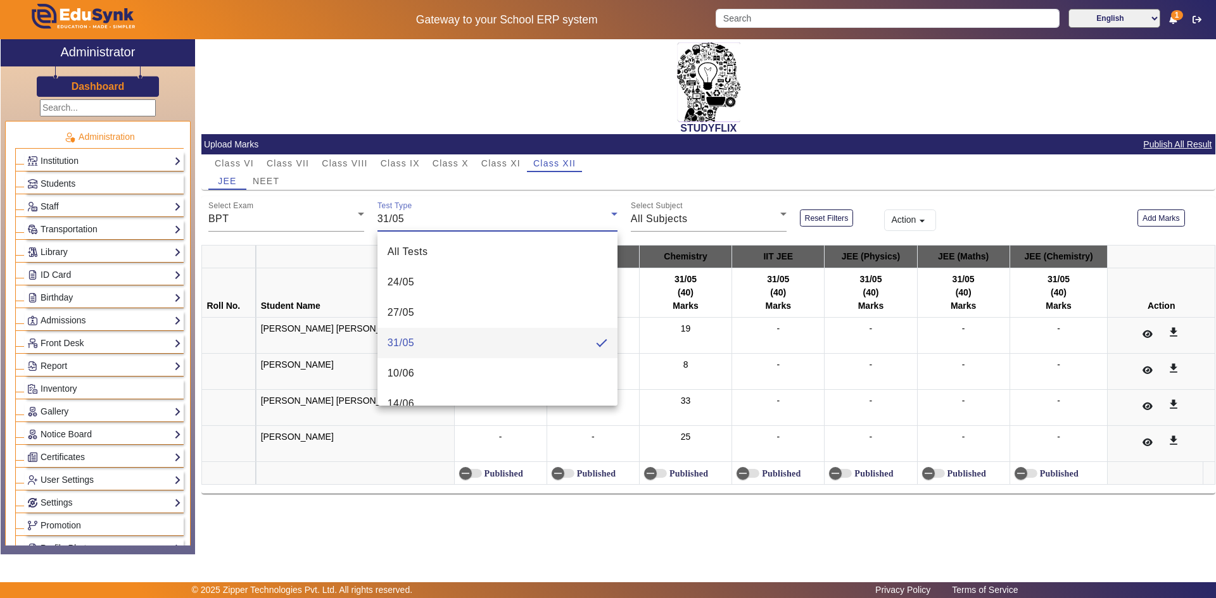
click at [594, 215] on div at bounding box center [608, 299] width 1216 height 598
